Goal: Transaction & Acquisition: Book appointment/travel/reservation

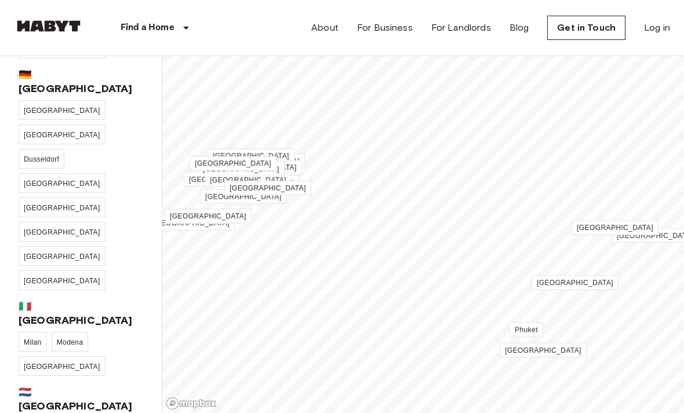
scroll to position [191, 0]
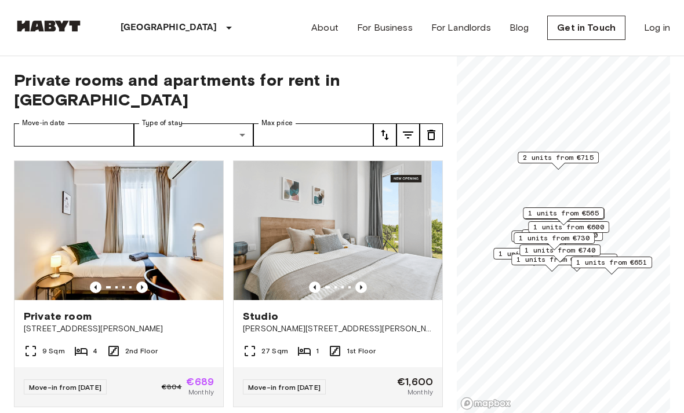
click at [391, 128] on icon "tune" at bounding box center [385, 135] width 14 height 14
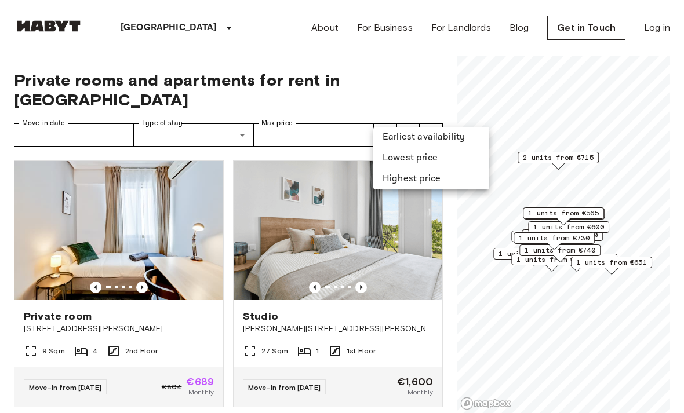
click at [437, 160] on li "Lowest price" at bounding box center [431, 158] width 116 height 21
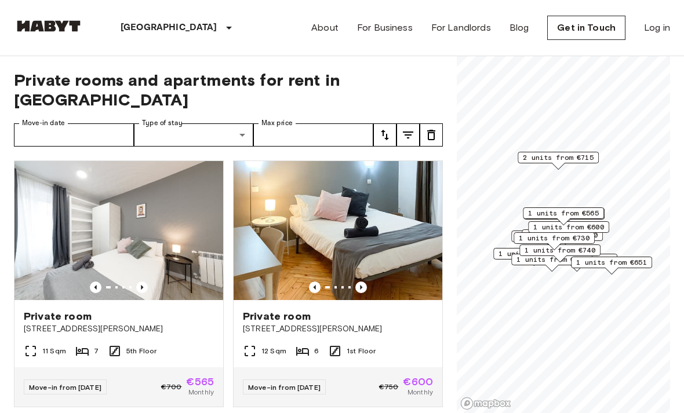
click at [144, 282] on icon "Previous image" at bounding box center [142, 288] width 12 height 12
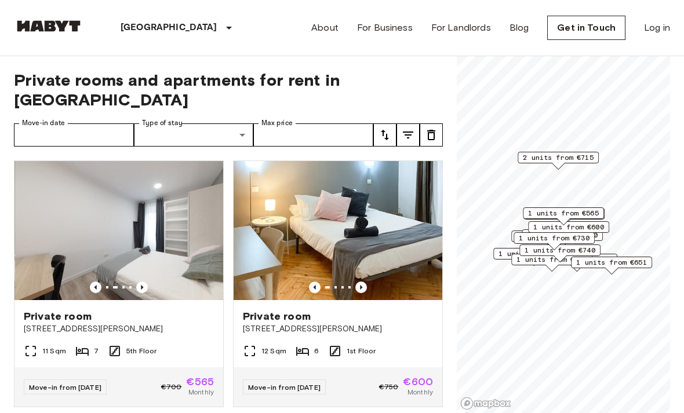
click at [144, 282] on icon "Previous image" at bounding box center [142, 288] width 12 height 12
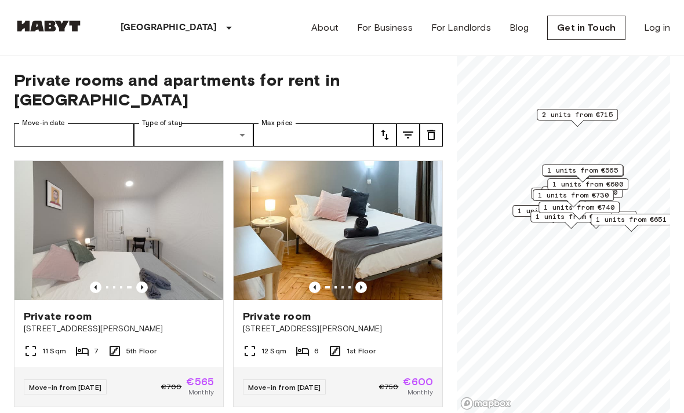
click at [143, 282] on icon "Previous image" at bounding box center [142, 288] width 12 height 12
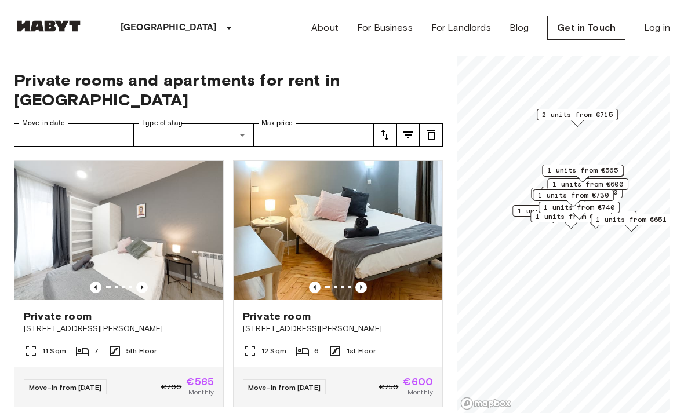
click at [165, 323] on div "Private room Calle Carranza 10" at bounding box center [118, 322] width 209 height 44
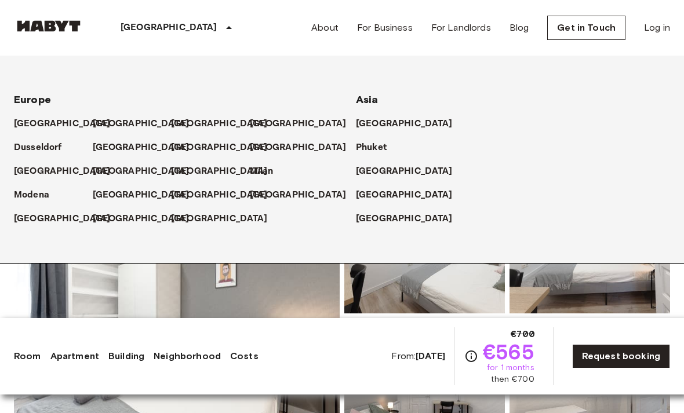
click at [386, 196] on p "[GEOGRAPHIC_DATA]" at bounding box center [404, 195] width 97 height 14
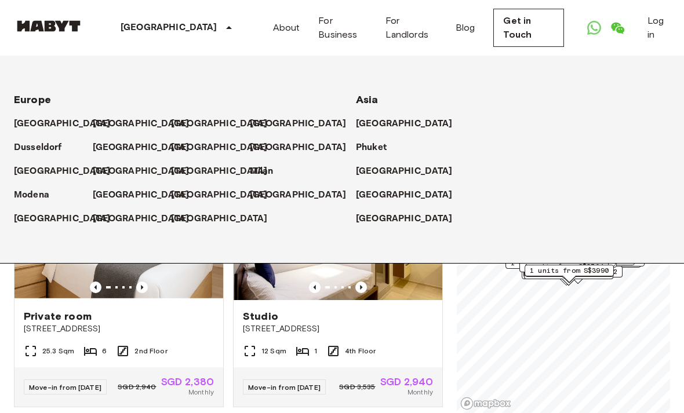
click at [209, 11] on div "[GEOGRAPHIC_DATA]" at bounding box center [178, 28] width 190 height 56
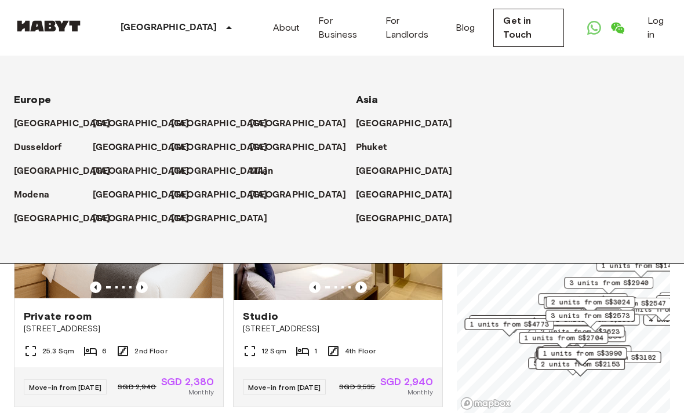
click at [245, 45] on div "Singapore Europe Amsterdam Berlin Brussels Cologne Dusseldorf Frankfurt Graz Ha…" at bounding box center [342, 28] width 656 height 56
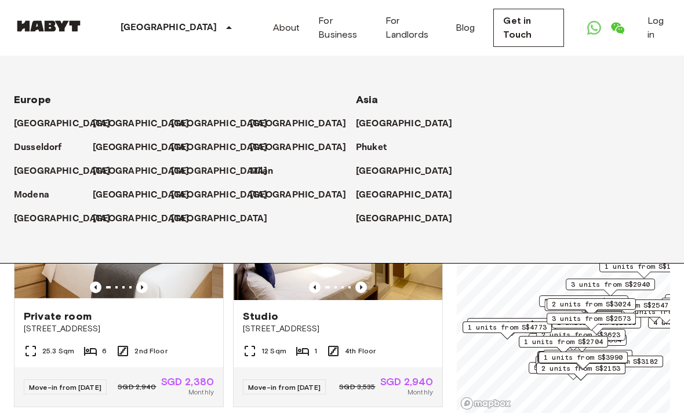
click at [434, 347] on div "12 Sqm 1 4th Floor" at bounding box center [338, 355] width 209 height 23
click at [387, 191] on p "[GEOGRAPHIC_DATA]" at bounding box center [404, 195] width 97 height 14
click at [380, 190] on p "[GEOGRAPHIC_DATA]" at bounding box center [404, 195] width 97 height 14
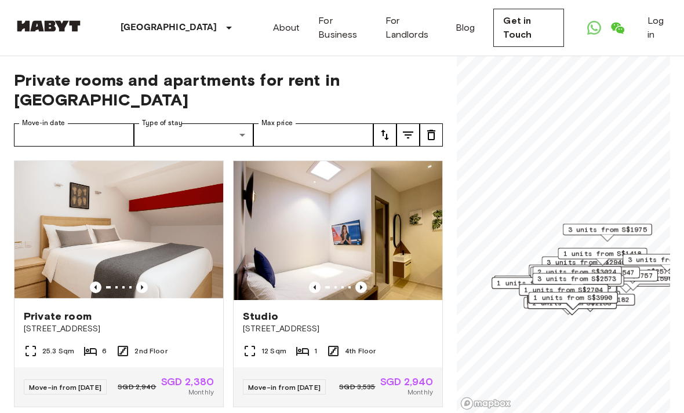
click at [382, 128] on icon "tune" at bounding box center [385, 135] width 14 height 14
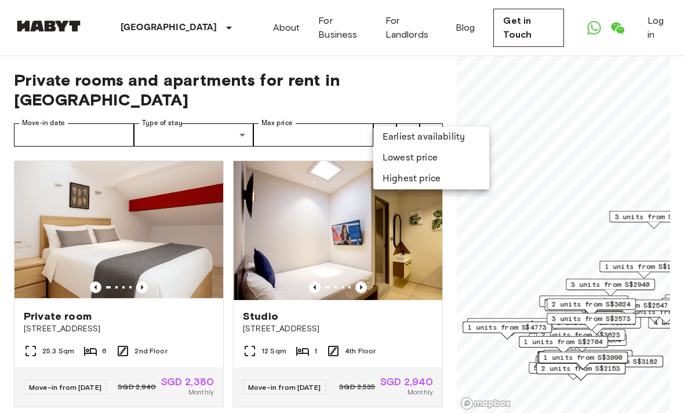
click at [435, 150] on li "Lowest price" at bounding box center [431, 158] width 116 height 21
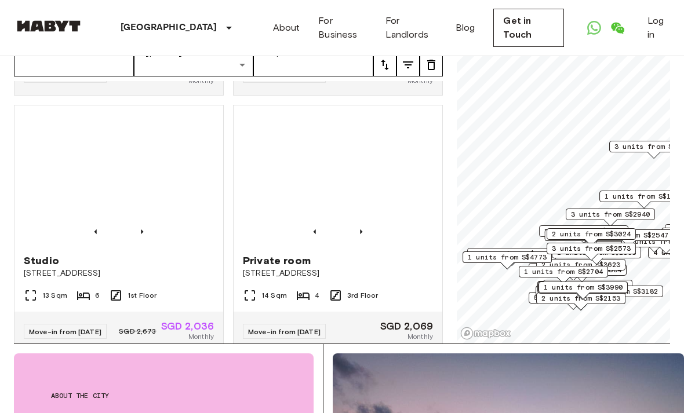
scroll to position [3853, 0]
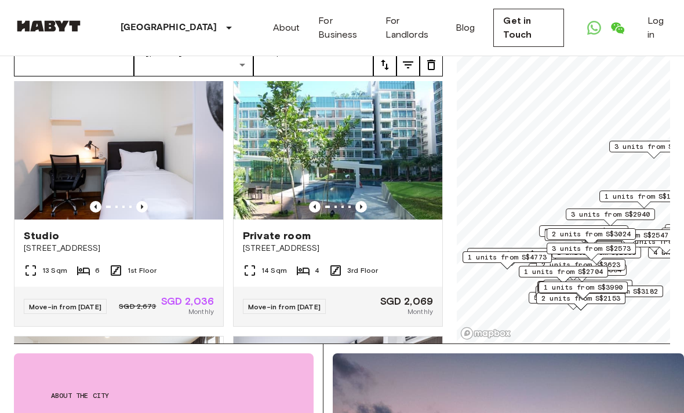
click at [191, 287] on div "13 Sqm 6 1st Floor" at bounding box center [118, 275] width 209 height 23
click at [373, 254] on span "467D Joo Chiat Road" at bounding box center [338, 249] width 190 height 12
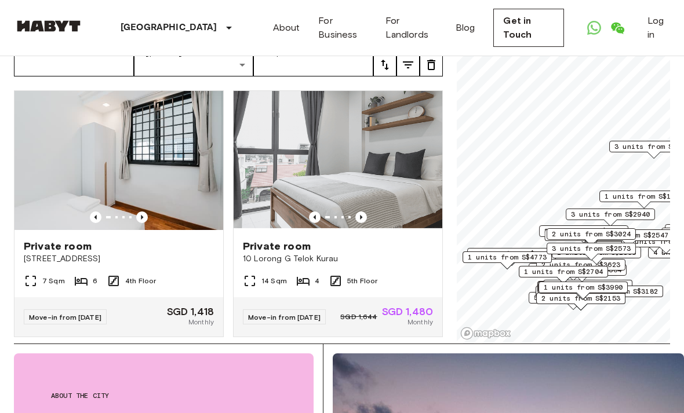
scroll to position [0, 0]
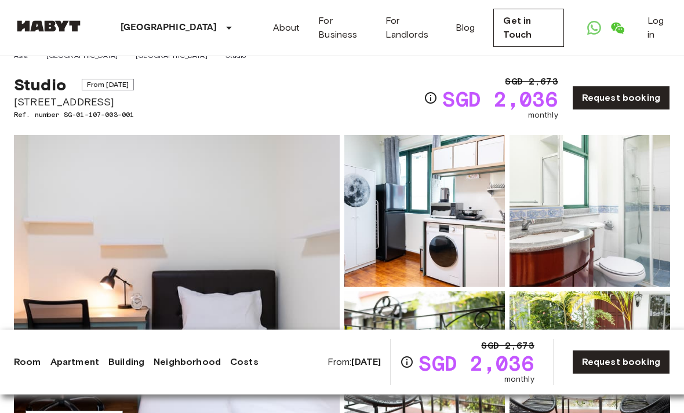
scroll to position [74, 0]
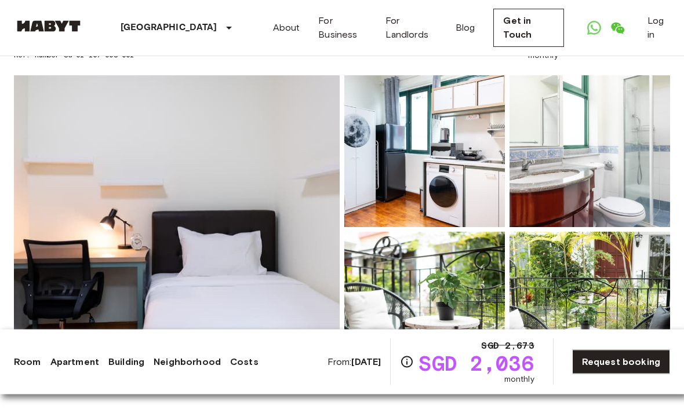
click at [302, 293] on img at bounding box center [177, 230] width 326 height 308
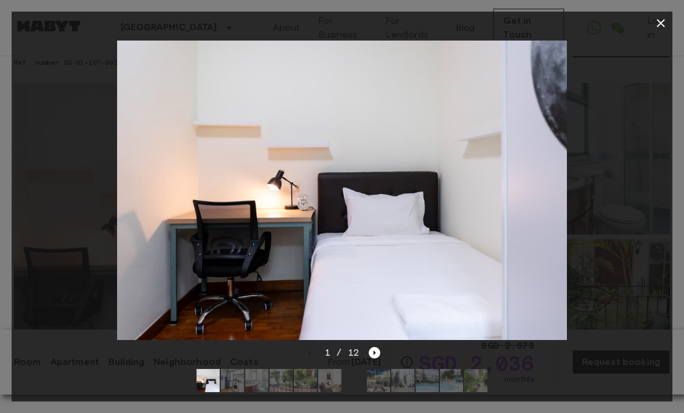
scroll to position [0, 0]
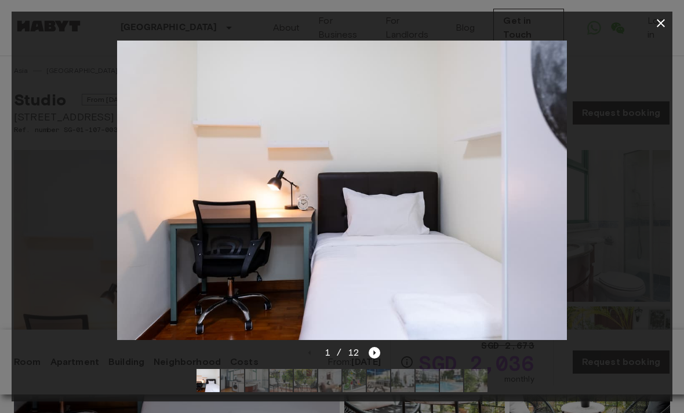
click at [371, 356] on icon "Next image" at bounding box center [375, 353] width 12 height 12
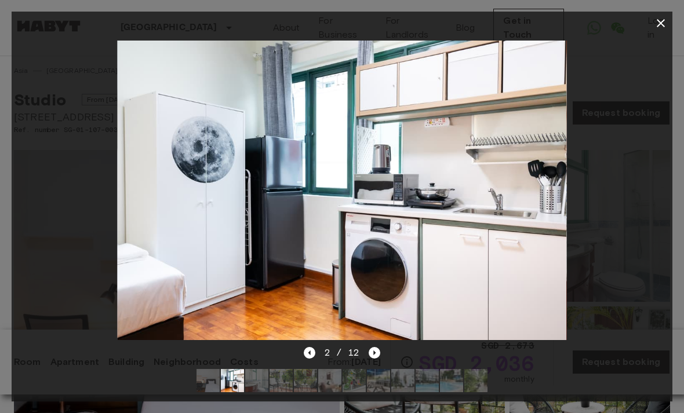
click at [372, 356] on icon "Next image" at bounding box center [375, 353] width 12 height 12
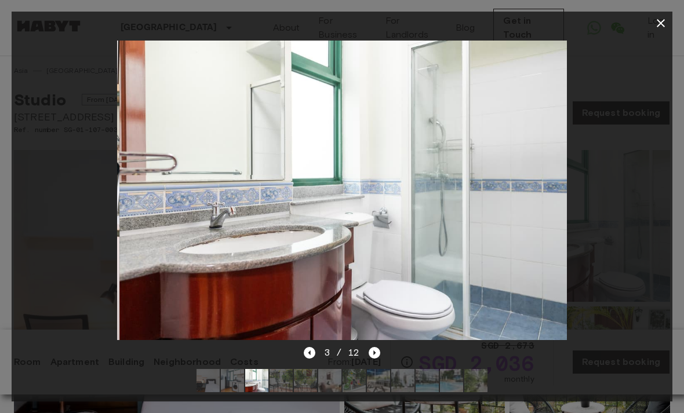
click at [379, 348] on icon "Next image" at bounding box center [375, 353] width 12 height 12
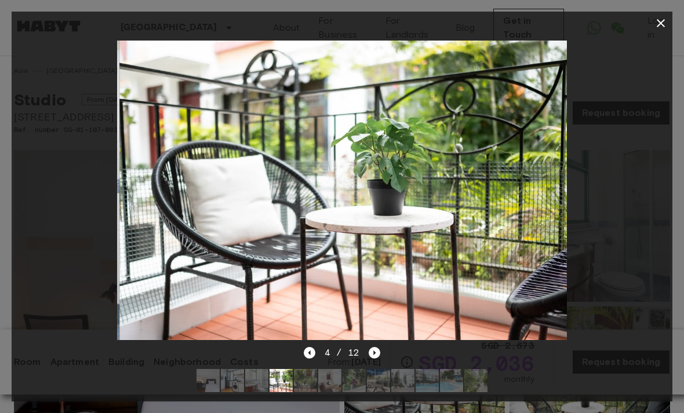
click at [383, 347] on div "4 / 12" at bounding box center [342, 374] width 661 height 56
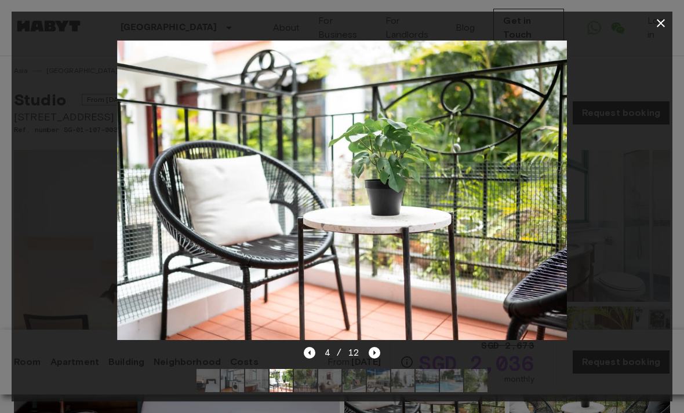
click at [374, 352] on icon "Next image" at bounding box center [375, 353] width 2 height 5
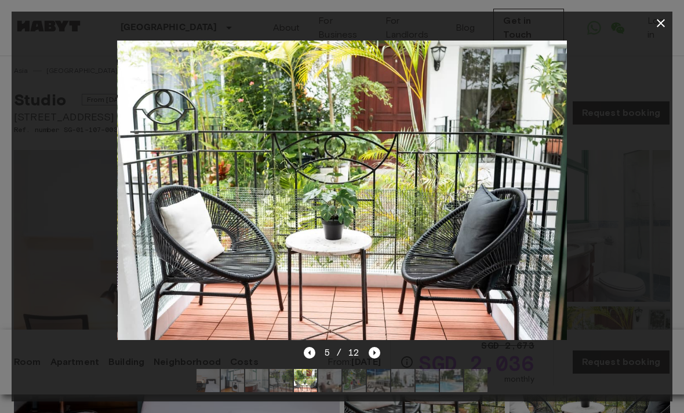
click at [377, 351] on icon "Next image" at bounding box center [375, 353] width 12 height 12
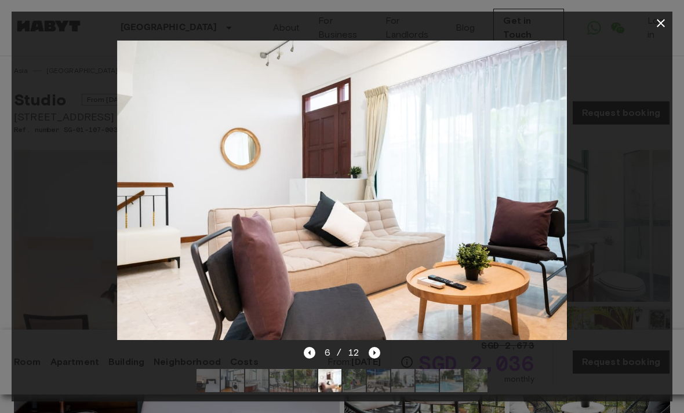
click at [294, 356] on div "6 / 12" at bounding box center [342, 374] width 661 height 56
click at [369, 355] on icon "Next image" at bounding box center [375, 353] width 12 height 12
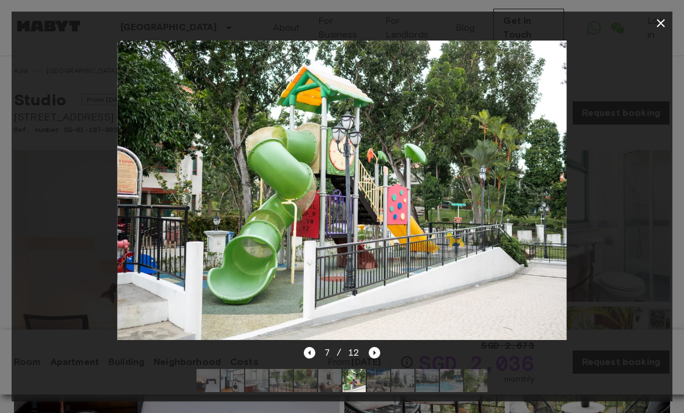
click at [378, 357] on icon "Next image" at bounding box center [375, 353] width 12 height 12
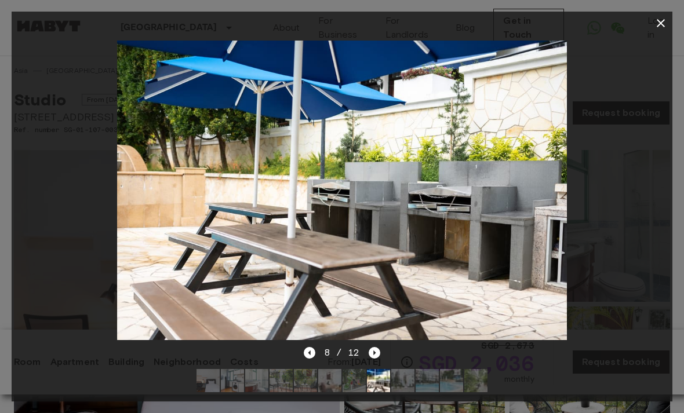
click at [384, 348] on div "8 / 12" at bounding box center [342, 374] width 661 height 56
click at [377, 348] on icon "Next image" at bounding box center [375, 353] width 12 height 12
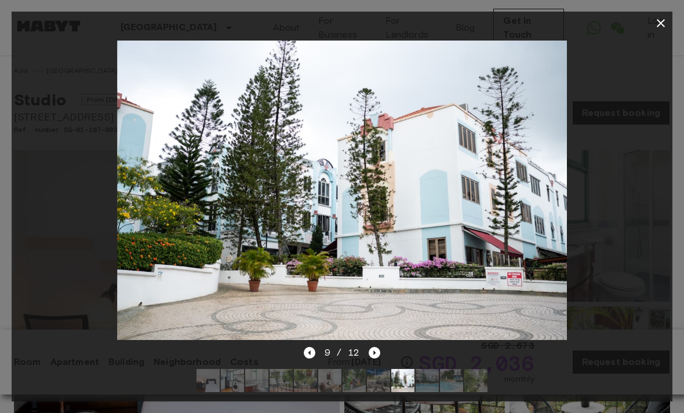
click at [384, 350] on div "9 / 12" at bounding box center [342, 374] width 661 height 56
click at [377, 352] on icon "Next image" at bounding box center [375, 353] width 12 height 12
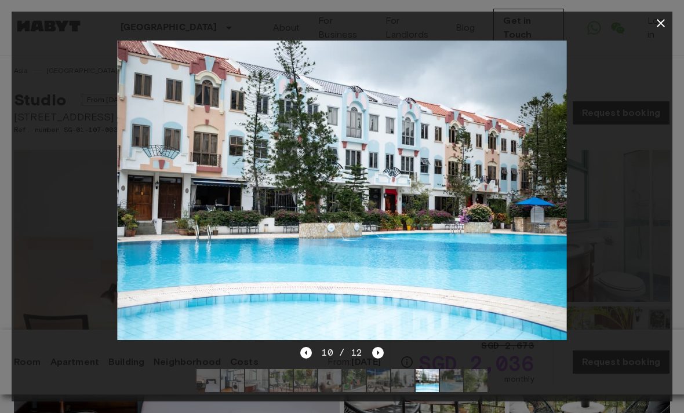
click at [378, 340] on img at bounding box center [342, 191] width 450 height 300
click at [383, 349] on icon "Next image" at bounding box center [378, 353] width 12 height 12
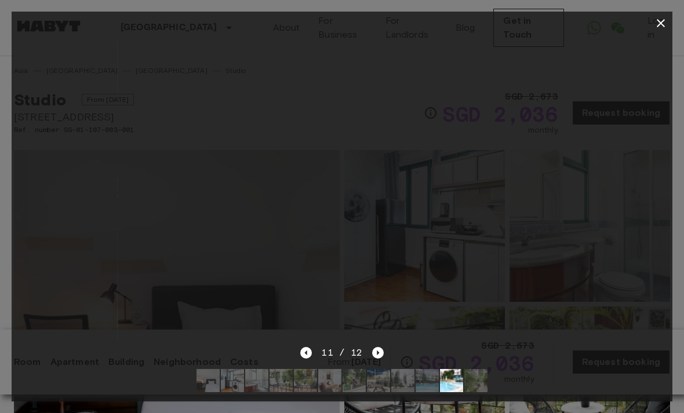
click at [380, 350] on icon "Next image" at bounding box center [378, 353] width 12 height 12
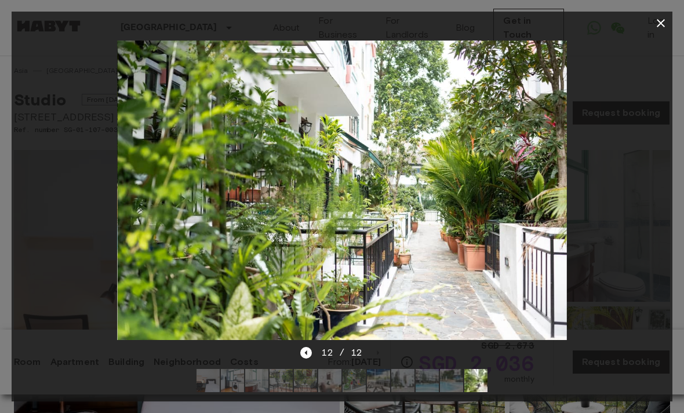
click at [657, 20] on icon "button" at bounding box center [661, 23] width 8 height 8
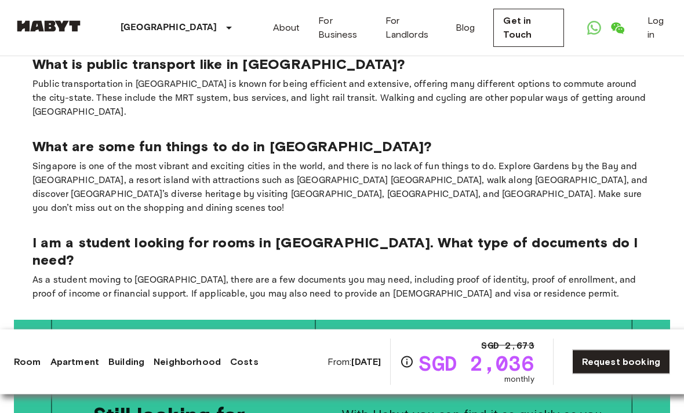
scroll to position [2261, 0]
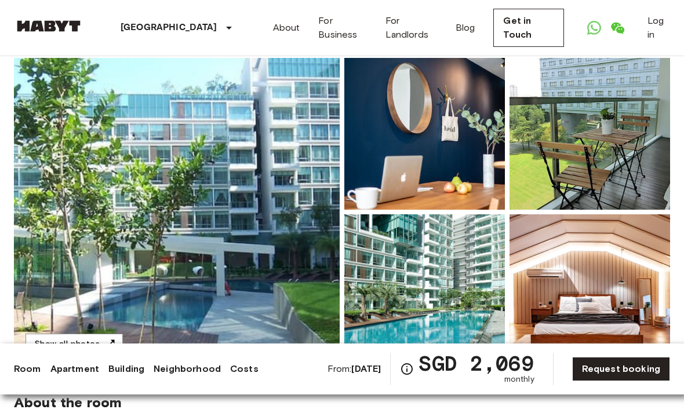
scroll to position [89, 0]
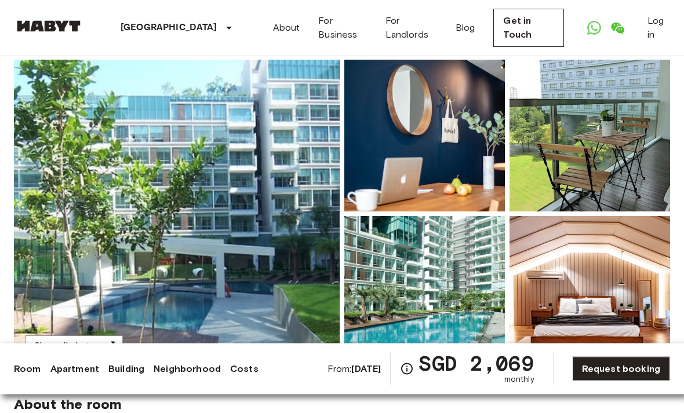
click at [562, 238] on img at bounding box center [589, 293] width 161 height 152
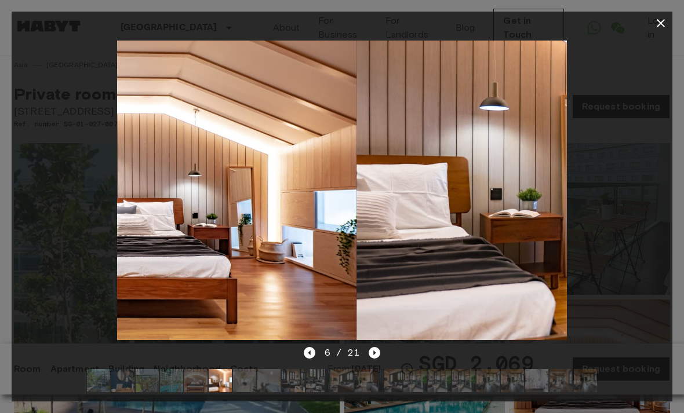
scroll to position [0, 0]
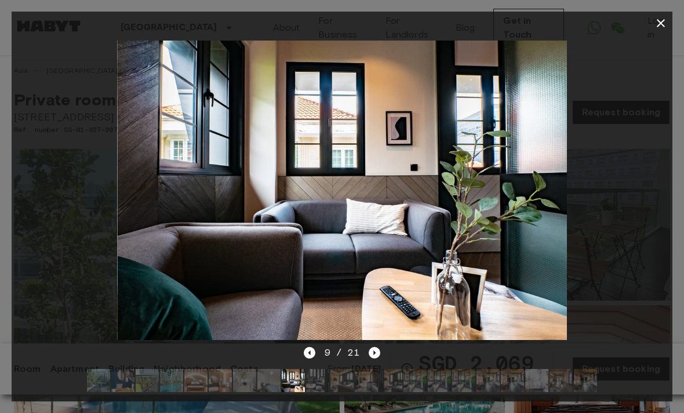
click at [650, 29] on button "button" at bounding box center [660, 23] width 23 height 23
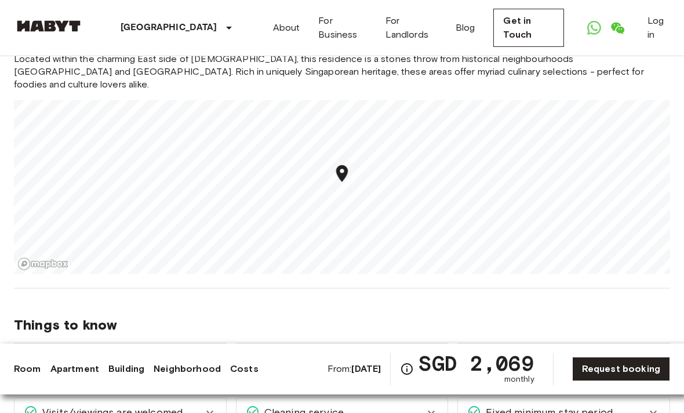
scroll to position [771, 0]
